Goal: Task Accomplishment & Management: Manage account settings

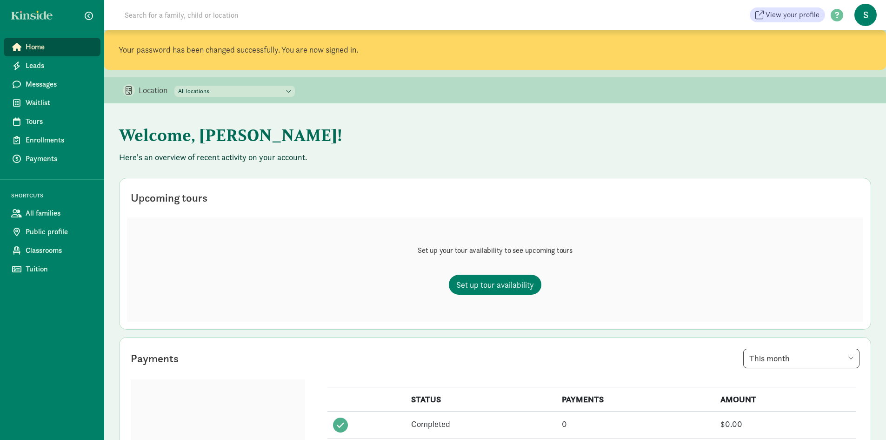
click at [252, 90] on select "All locations HRDC Head Start [GEOGRAPHIC_DATA] HRDC Head Start-[GEOGRAPHIC_DAT…" at bounding box center [234, 91] width 121 height 11
click at [195, 91] on select "All locations HRDC Head Start [GEOGRAPHIC_DATA] HRDC Head Start-[GEOGRAPHIC_DAT…" at bounding box center [234, 91] width 121 height 11
click at [324, 119] on h1 "Welcome, Sandy!" at bounding box center [349, 135] width 461 height 34
click at [69, 62] on span "Leads" at bounding box center [59, 65] width 67 height 11
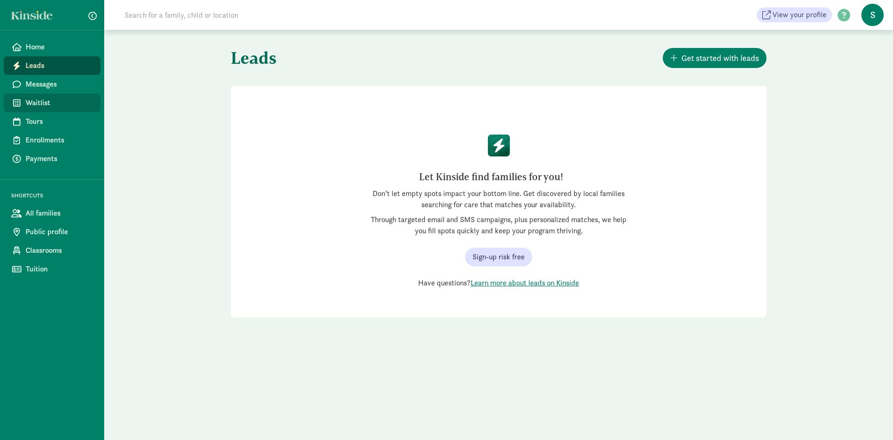
click at [60, 108] on link "Waitlist" at bounding box center [52, 103] width 97 height 19
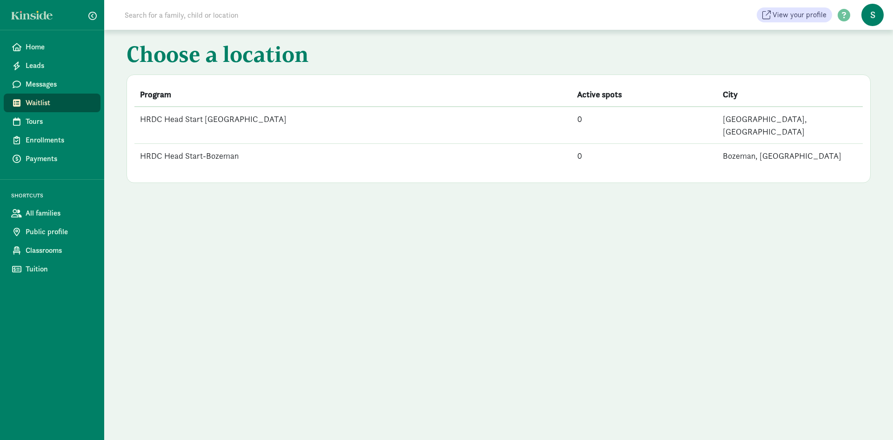
click at [596, 117] on td "0" at bounding box center [645, 125] width 146 height 37
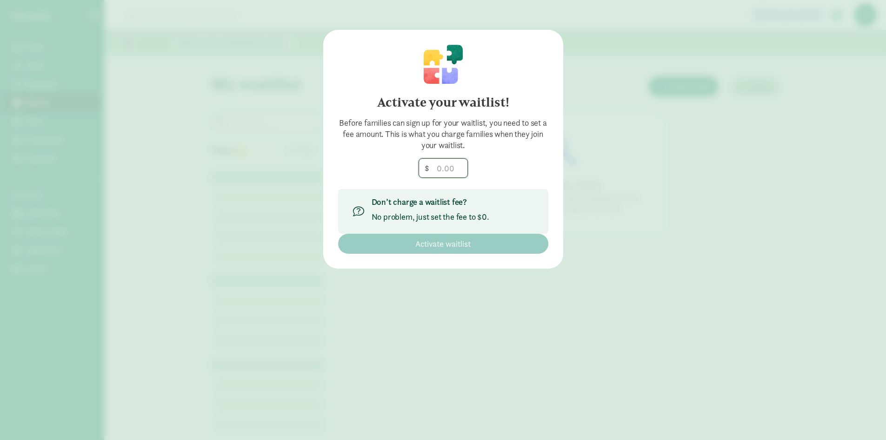
click at [446, 168] on input "number" at bounding box center [443, 168] width 48 height 19
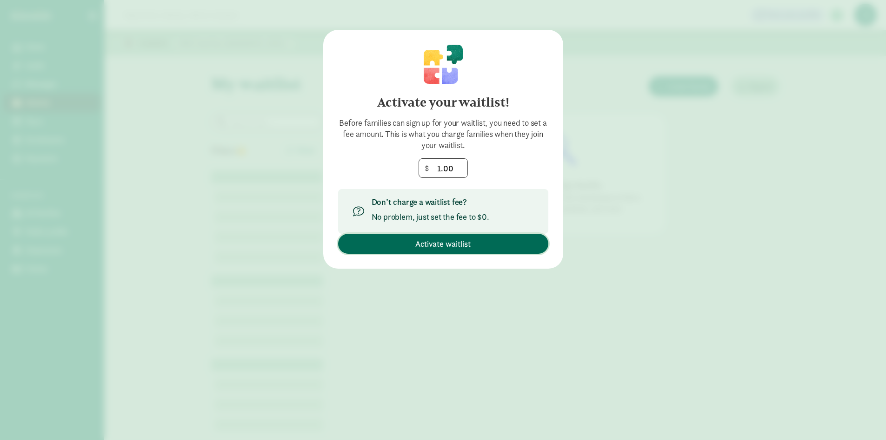
type input "1"
click at [450, 248] on span "Activate waitlist" at bounding box center [442, 243] width 55 height 13
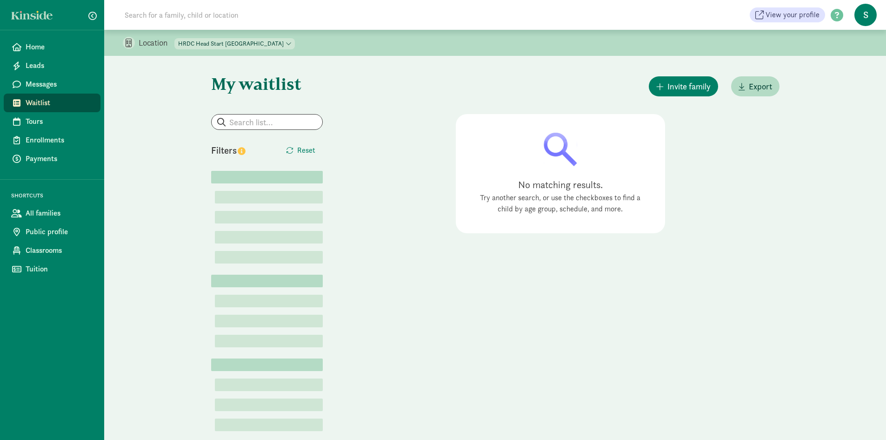
click at [209, 45] on select "HRDC Head Start Belgrade HRDC Head Start-Bozeman" at bounding box center [234, 43] width 121 height 11
click at [209, 74] on div "My waitlist Invite family Export Show filters Filters Reset Lorem  Lorem (1) …" at bounding box center [496, 258] width 606 height 405
click at [218, 45] on select "HRDC Head Start Belgrade HRDC Head Start-Bozeman" at bounding box center [234, 43] width 121 height 11
select select "257615"
click at [175, 38] on select "HRDC Head Start Belgrade HRDC Head Start-Bozeman" at bounding box center [234, 43] width 121 height 11
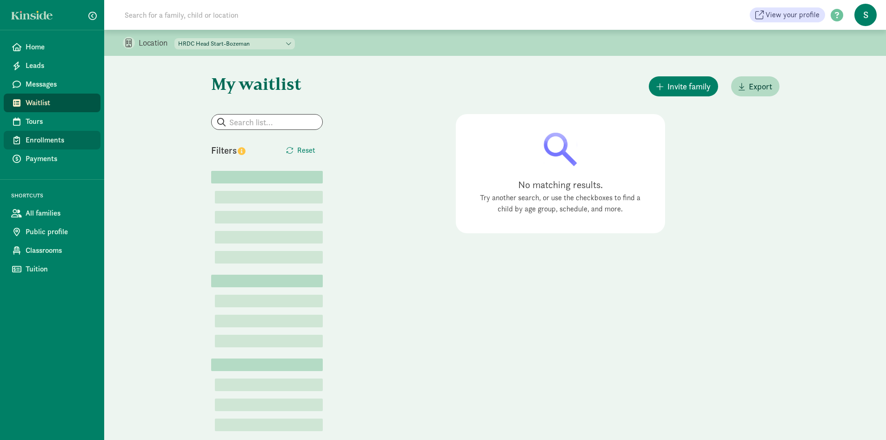
click at [45, 132] on link "Enrollments" at bounding box center [52, 140] width 97 height 19
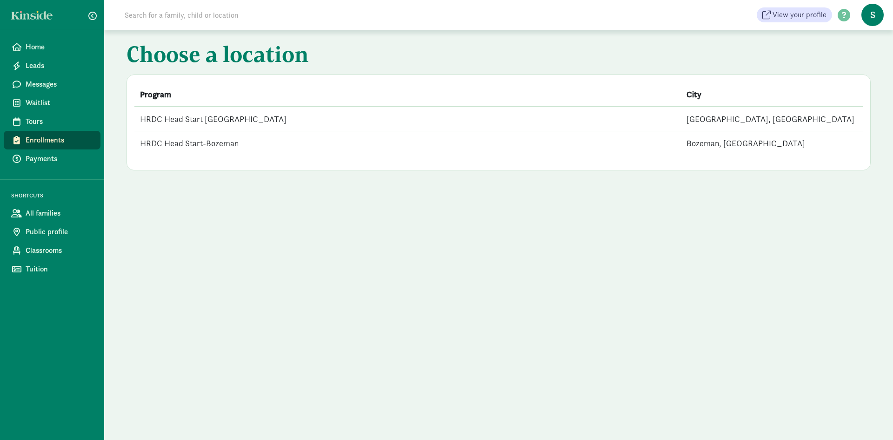
click at [288, 122] on td "HRDC Head Start [GEOGRAPHIC_DATA]" at bounding box center [407, 119] width 547 height 25
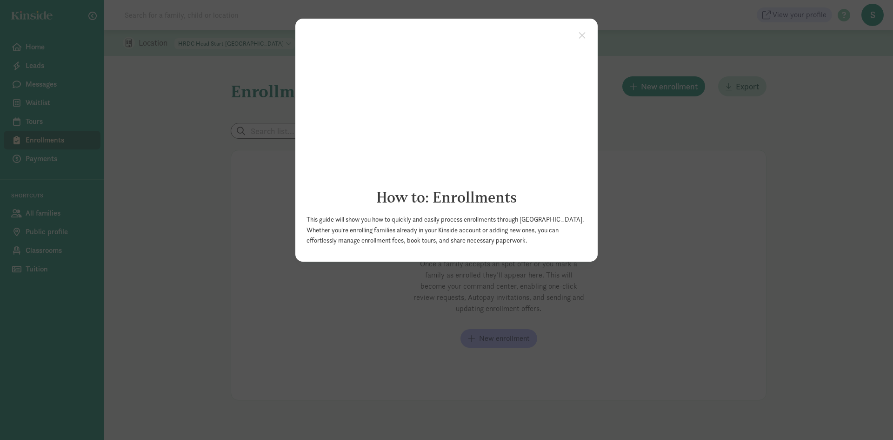
click appcues "× How to: Enrollments This guide will show you how to quickly and easily proces…"
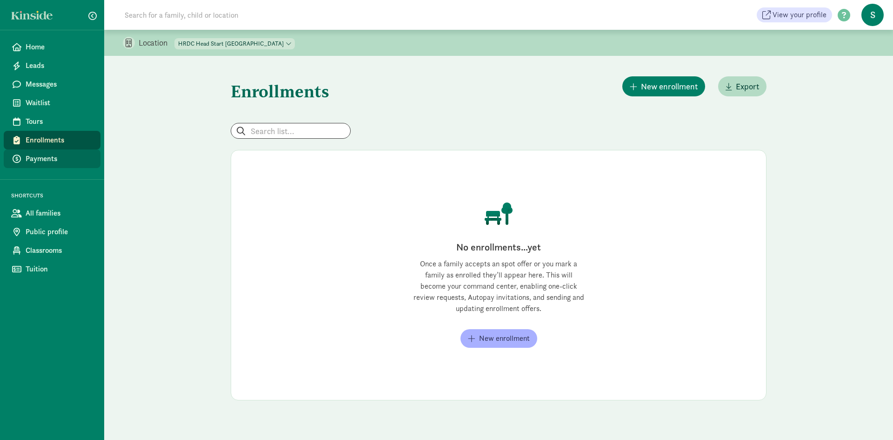
click at [57, 163] on span "Payments" at bounding box center [59, 158] width 67 height 11
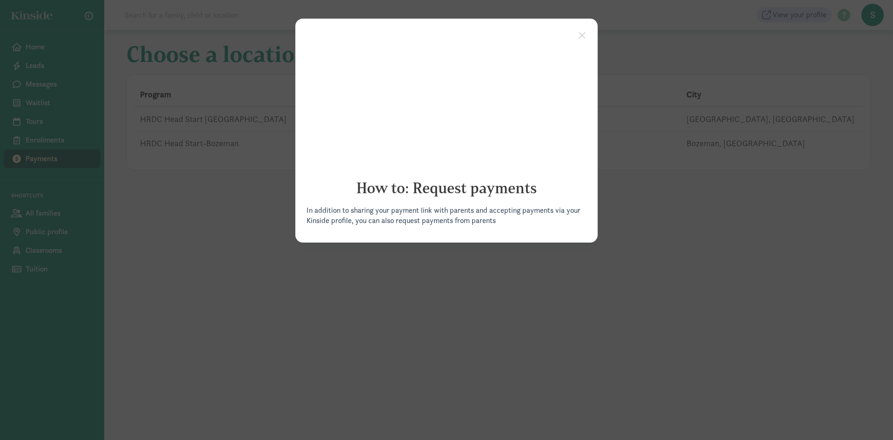
click appcues "× How to: Request payments In addition to sharing your payment link with parent…"
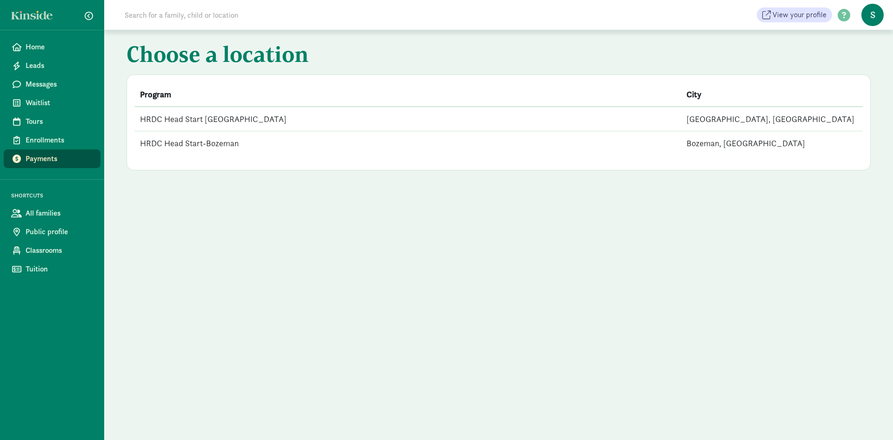
click at [251, 115] on td "HRDC Head Start [GEOGRAPHIC_DATA]" at bounding box center [407, 119] width 547 height 25
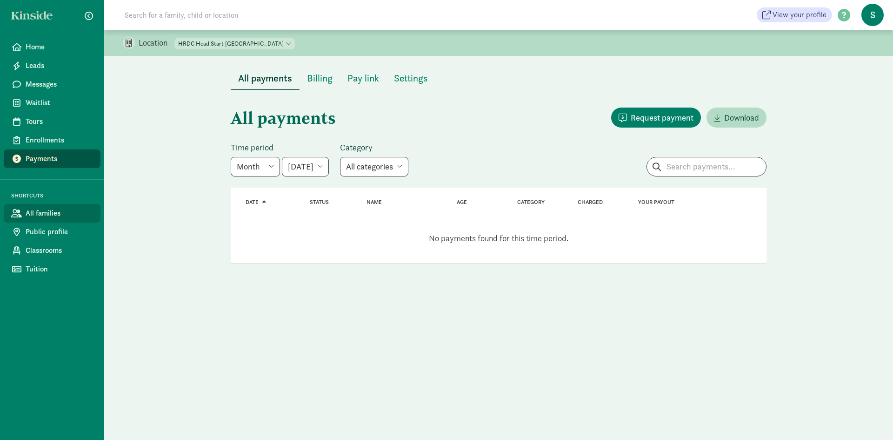
click at [62, 211] on span "All families" at bounding box center [59, 213] width 67 height 11
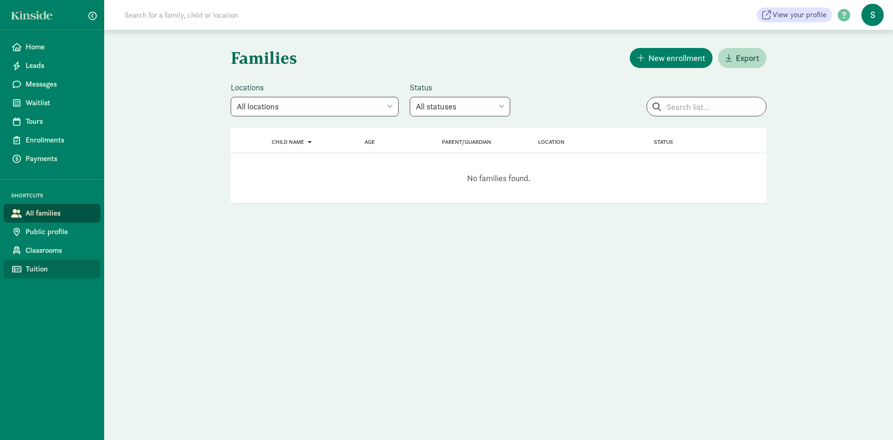
click at [74, 271] on span "Tuition" at bounding box center [59, 268] width 67 height 11
